Goal: Task Accomplishment & Management: Use online tool/utility

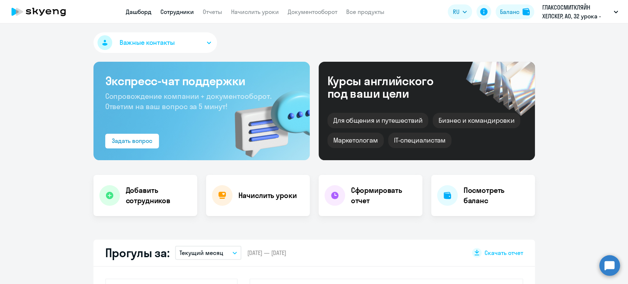
click at [183, 13] on link "Сотрудники" at bounding box center [176, 11] width 33 height 7
select select "30"
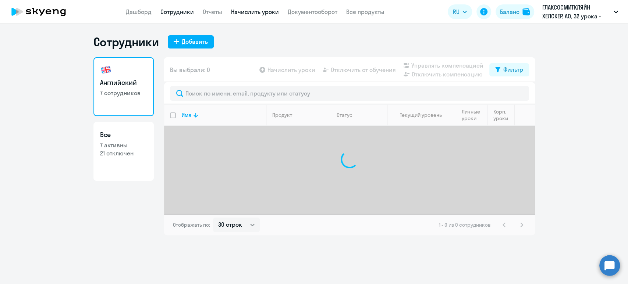
click at [267, 14] on link "Начислить уроки" at bounding box center [255, 11] width 48 height 7
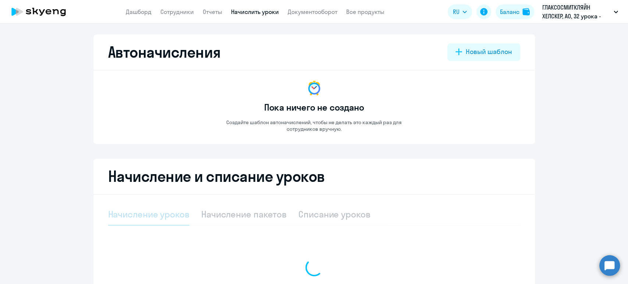
select select "10"
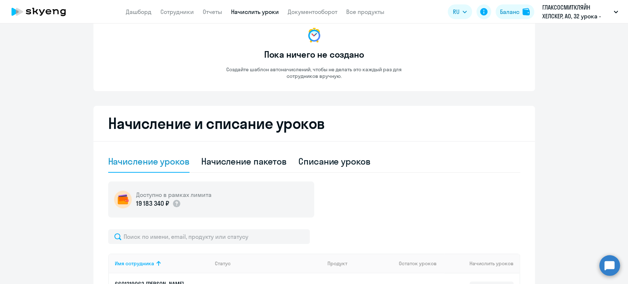
scroll to position [147, 0]
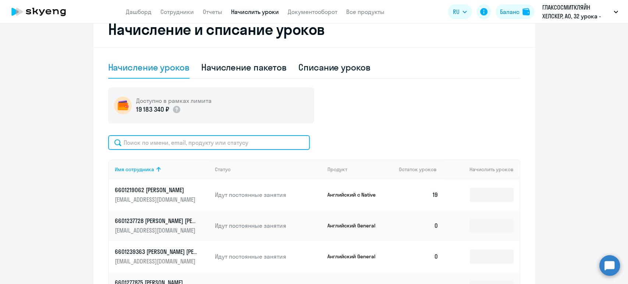
click at [268, 147] on input "text" at bounding box center [209, 142] width 202 height 15
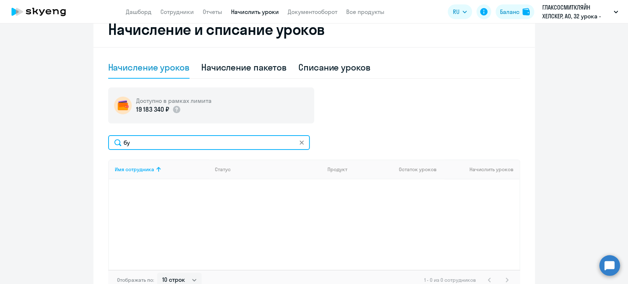
type input "б"
type input "и"
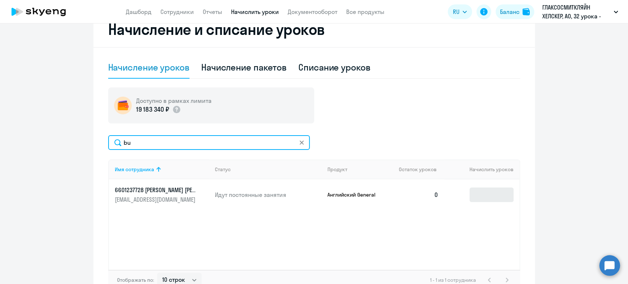
type input "bu"
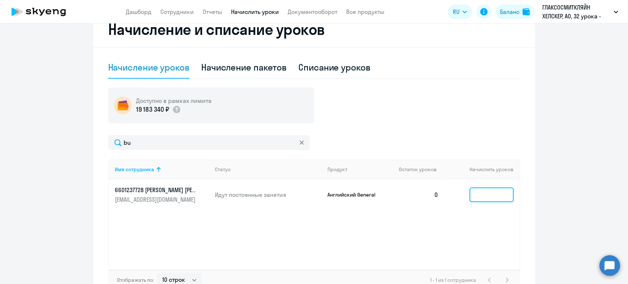
click at [495, 197] on input at bounding box center [492, 195] width 44 height 15
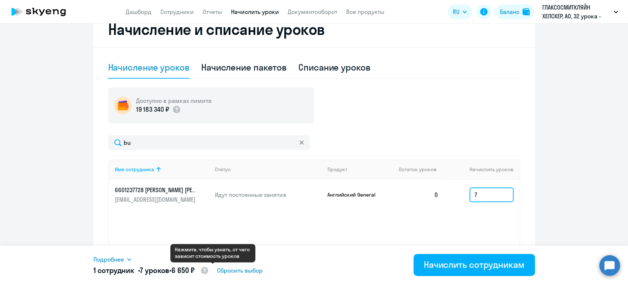
type input "7"
click at [208, 272] on circle at bounding box center [204, 270] width 7 height 7
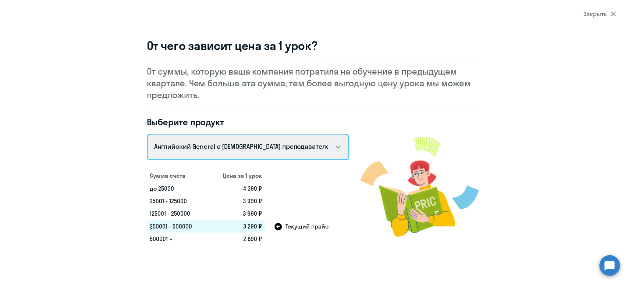
click at [273, 153] on select "Английский General с [DEMOGRAPHIC_DATA] преподавателем Английский General с [DE…" at bounding box center [248, 147] width 202 height 26
select select "english_adult_not_native_speaker"
click at [147, 134] on select "Английский General с [DEMOGRAPHIC_DATA] преподавателем Английский General с [DE…" at bounding box center [248, 147] width 202 height 26
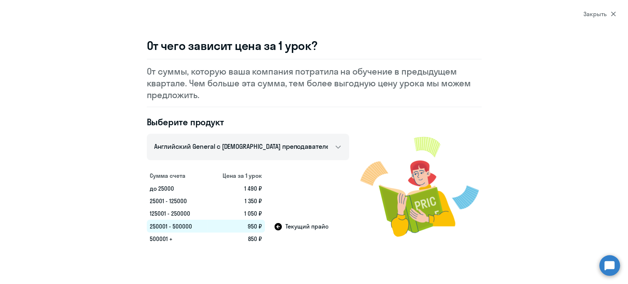
click at [607, 12] on div "Закрыть" at bounding box center [600, 14] width 32 height 9
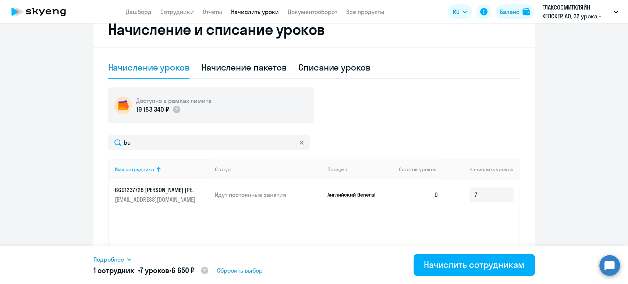
click at [114, 260] on span "Подробнее" at bounding box center [108, 259] width 31 height 9
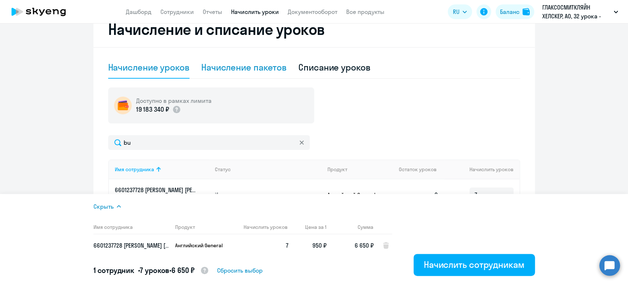
click at [246, 66] on div "Начисление пакетов" at bounding box center [243, 67] width 85 height 12
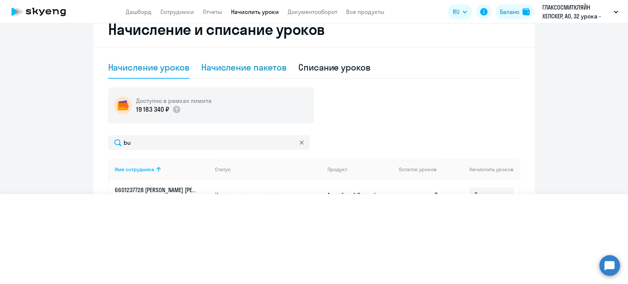
select select "10"
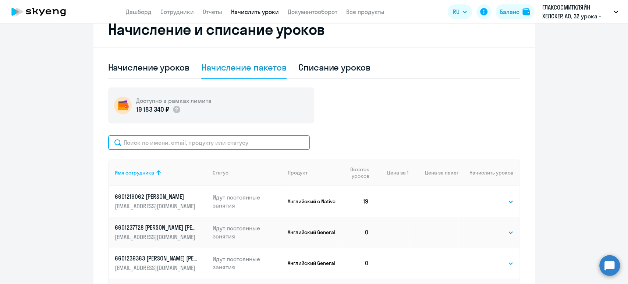
click at [187, 146] on input "text" at bounding box center [209, 142] width 202 height 15
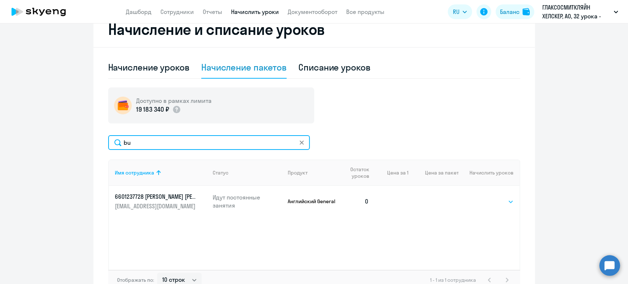
type input "bu"
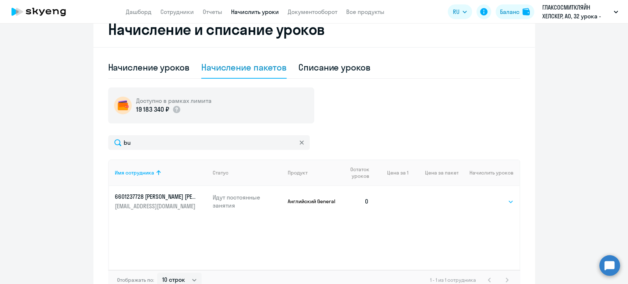
click at [492, 201] on select "Выбрать 4 8 16 32 64" at bounding box center [499, 202] width 30 height 9
select select "4"
click at [484, 198] on select "Выбрать 4 8 16 32 64" at bounding box center [499, 202] width 30 height 9
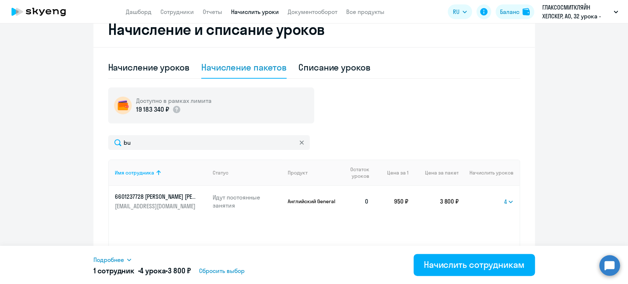
click at [127, 257] on icon at bounding box center [129, 260] width 6 height 6
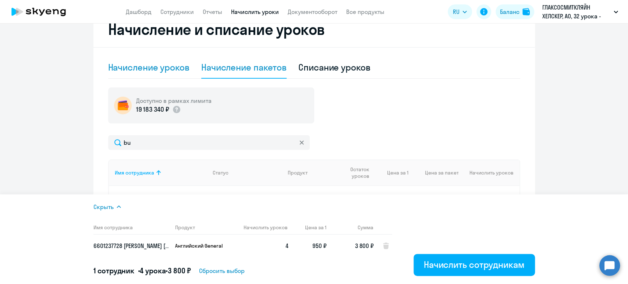
click at [162, 70] on div "Начисление уроков" at bounding box center [148, 67] width 81 height 12
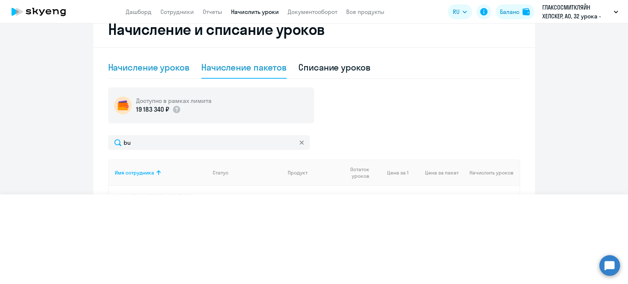
select select "10"
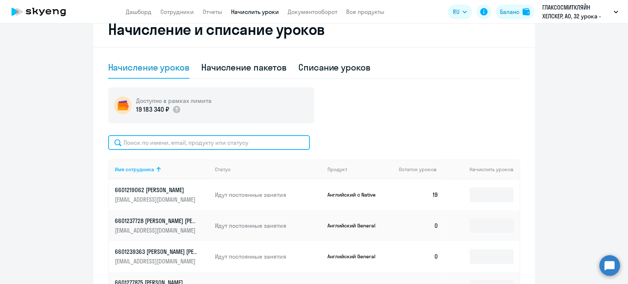
click at [236, 140] on input "text" at bounding box center [209, 142] width 202 height 15
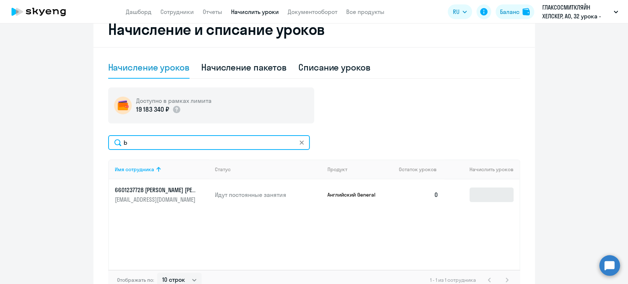
type input "b"
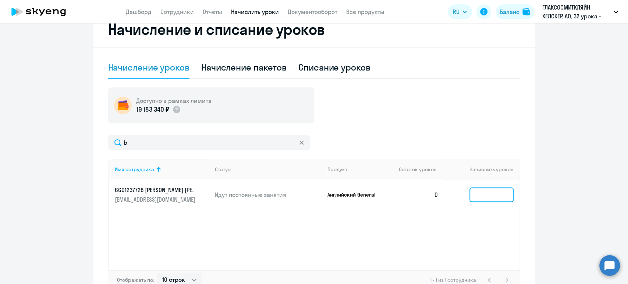
click at [492, 194] on input at bounding box center [492, 195] width 44 height 15
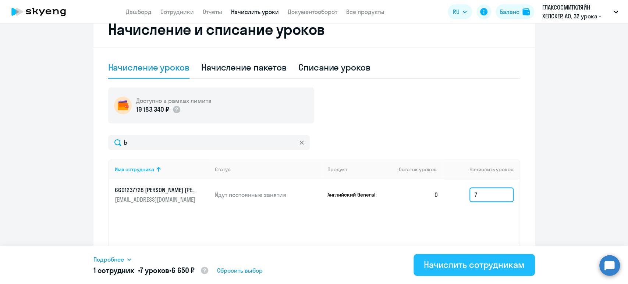
type input "7"
click at [473, 262] on div "Начислить сотрудникам" at bounding box center [474, 265] width 101 height 12
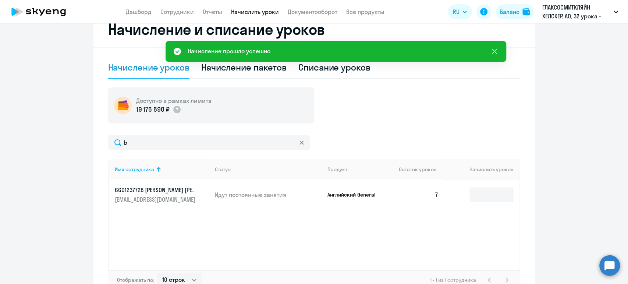
click at [496, 51] on icon at bounding box center [494, 51] width 9 height 9
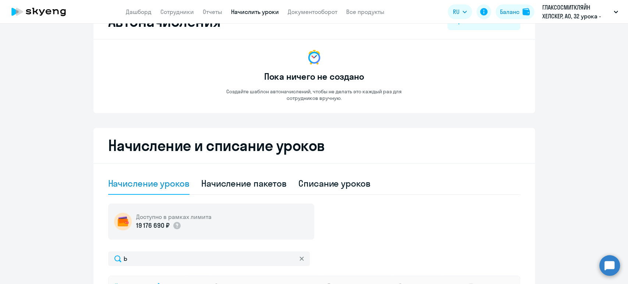
scroll to position [0, 0]
